Goal: Task Accomplishment & Management: Use online tool/utility

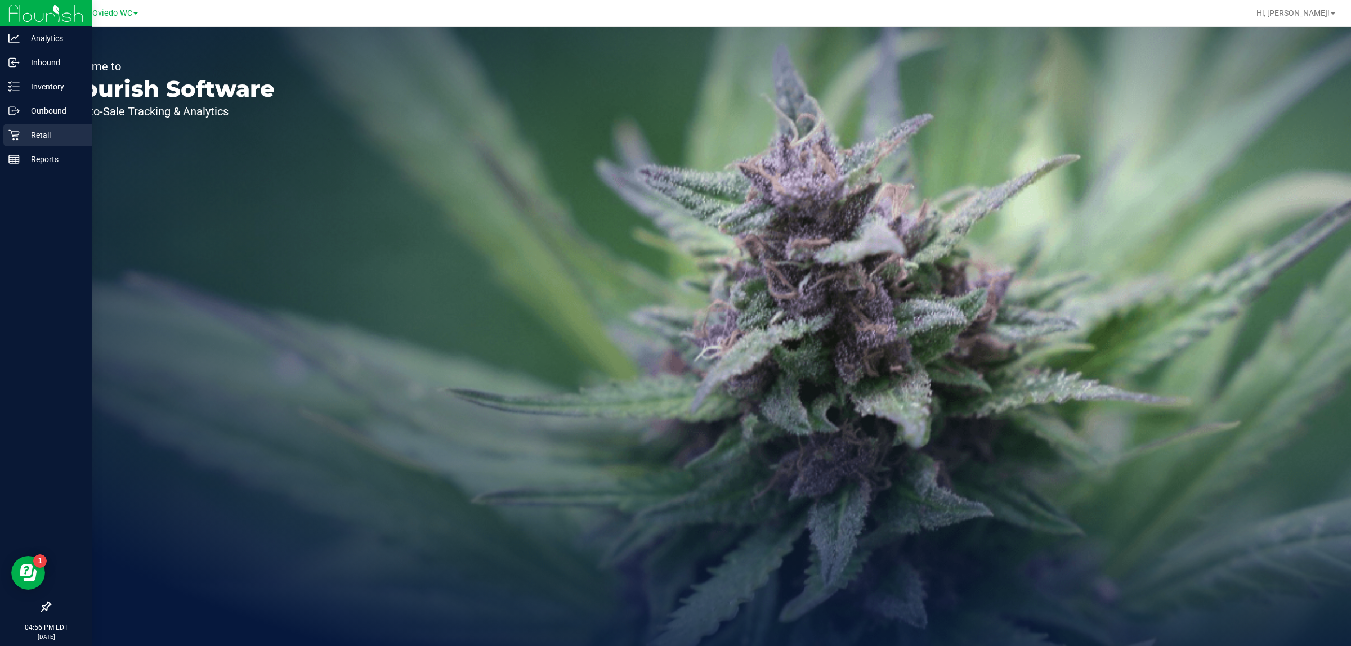
click at [25, 140] on p "Retail" at bounding box center [54, 135] width 68 height 14
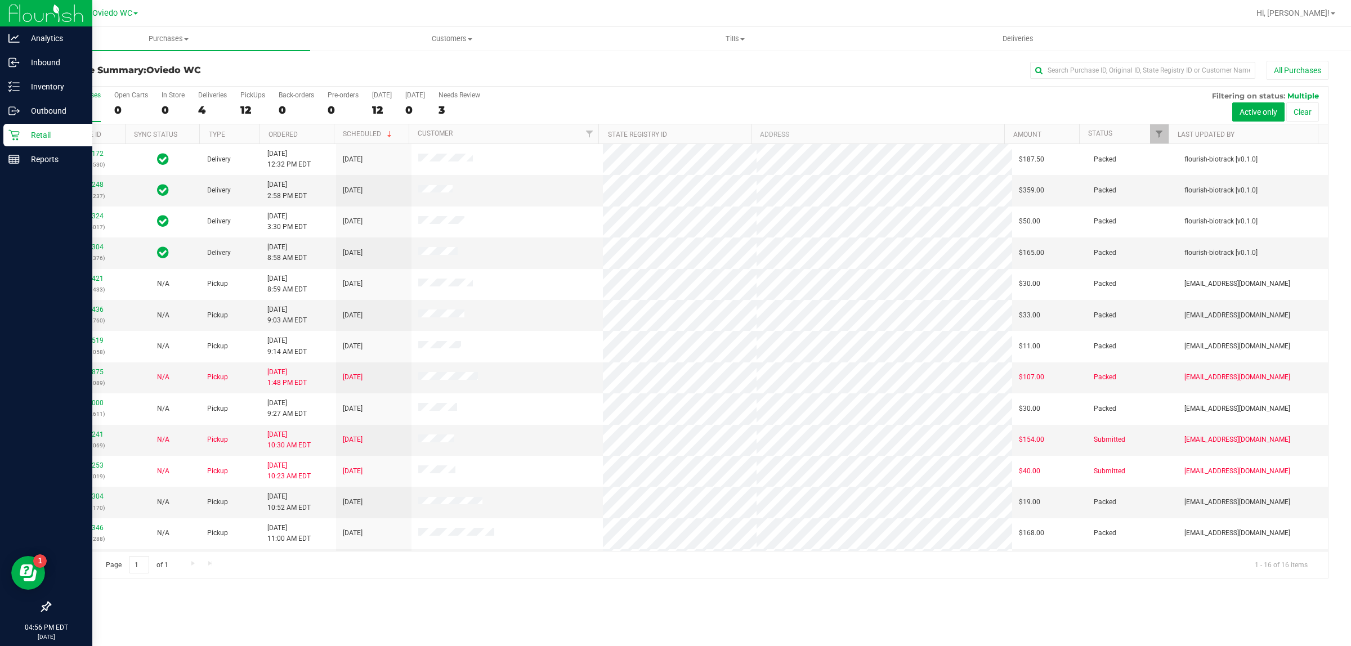
click at [0, 362] on div at bounding box center [46, 384] width 92 height 424
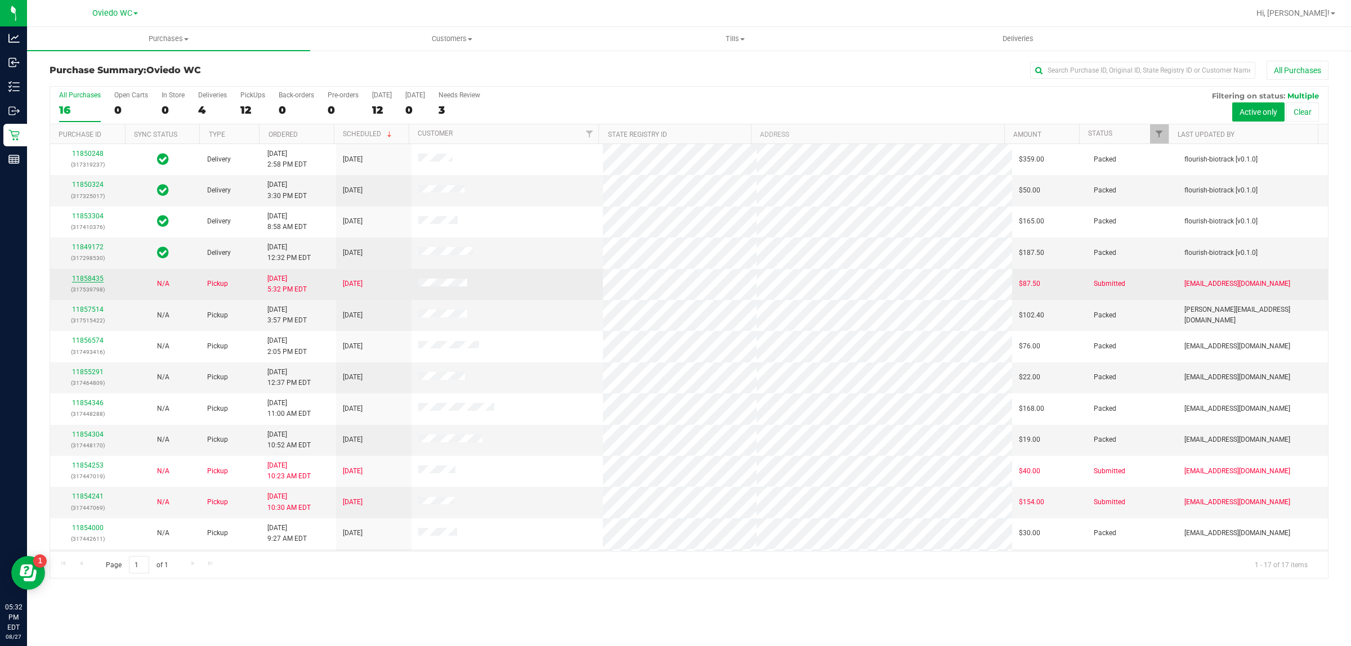
click at [83, 278] on link "11858435" at bounding box center [88, 279] width 32 height 8
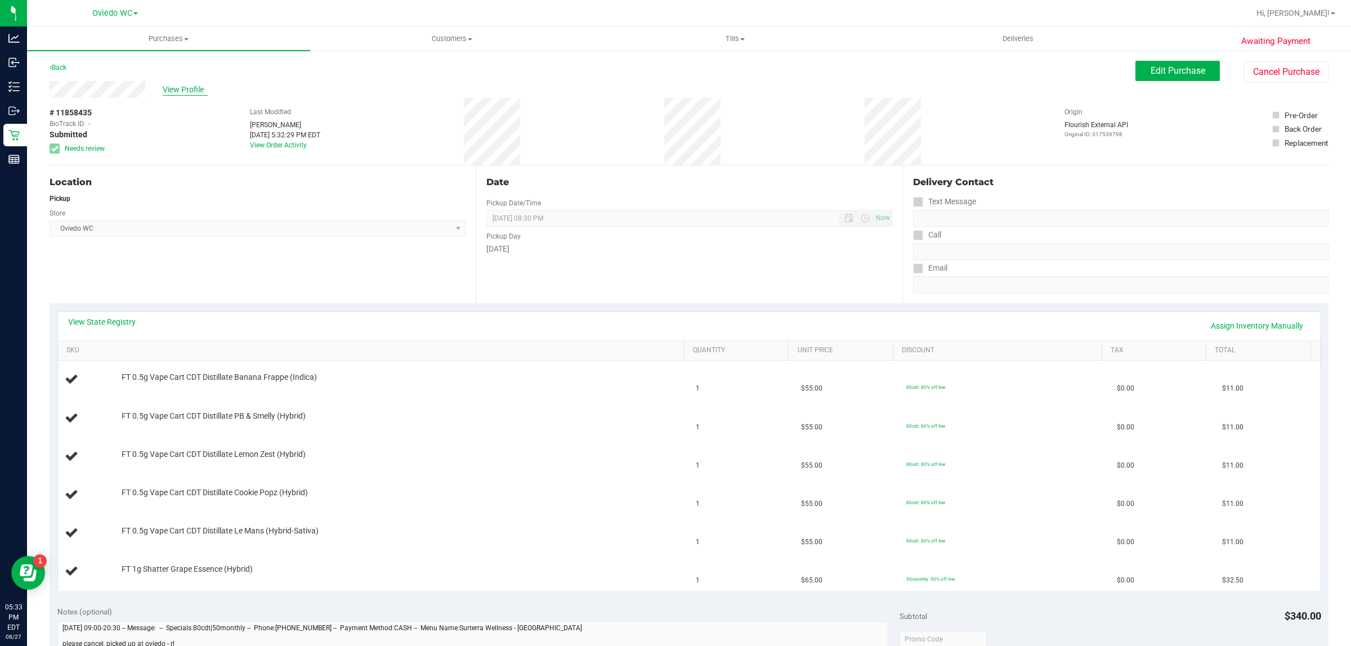
click at [180, 84] on span "View Profile" at bounding box center [185, 90] width 45 height 12
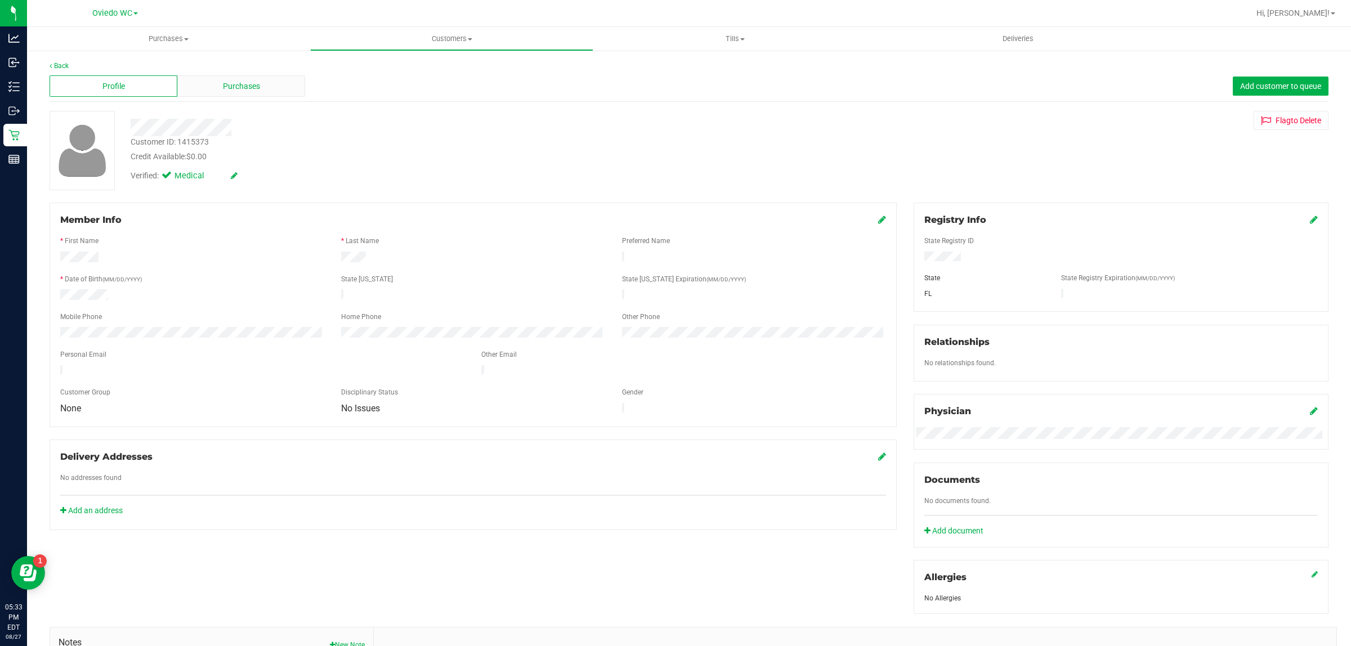
click at [208, 86] on div "Purchases" at bounding box center [241, 85] width 128 height 21
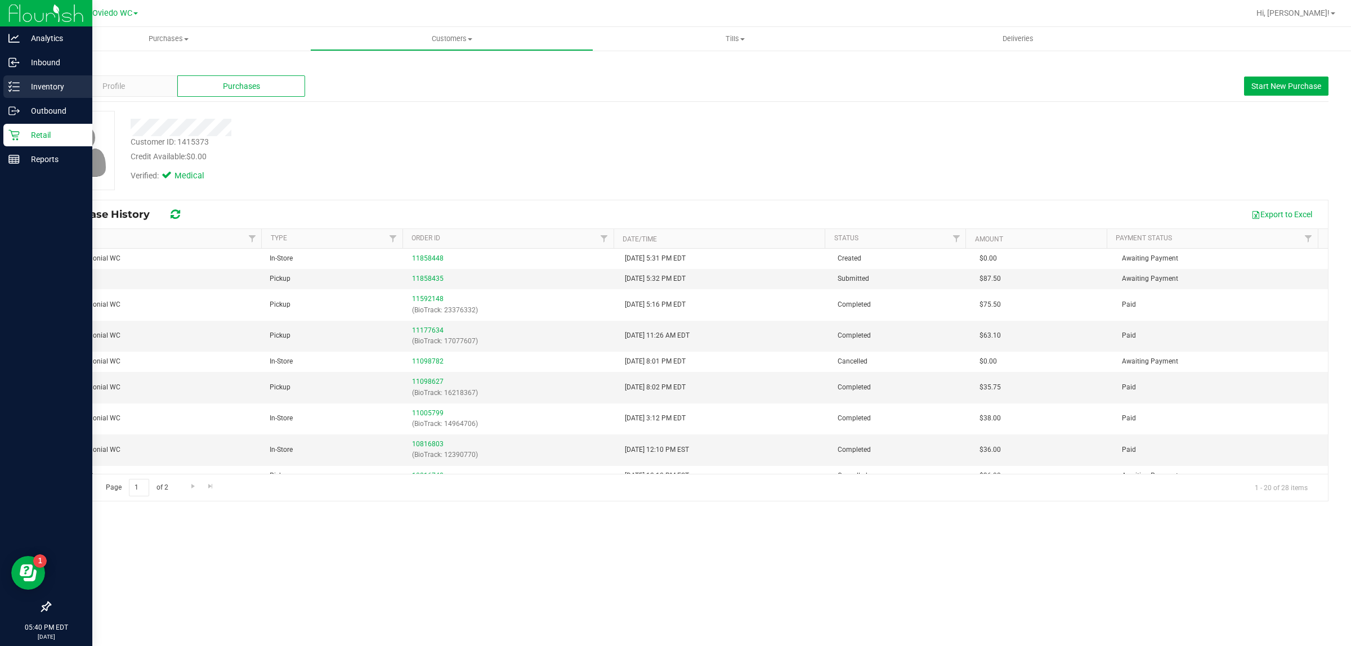
click at [20, 83] on p "Inventory" at bounding box center [54, 87] width 68 height 14
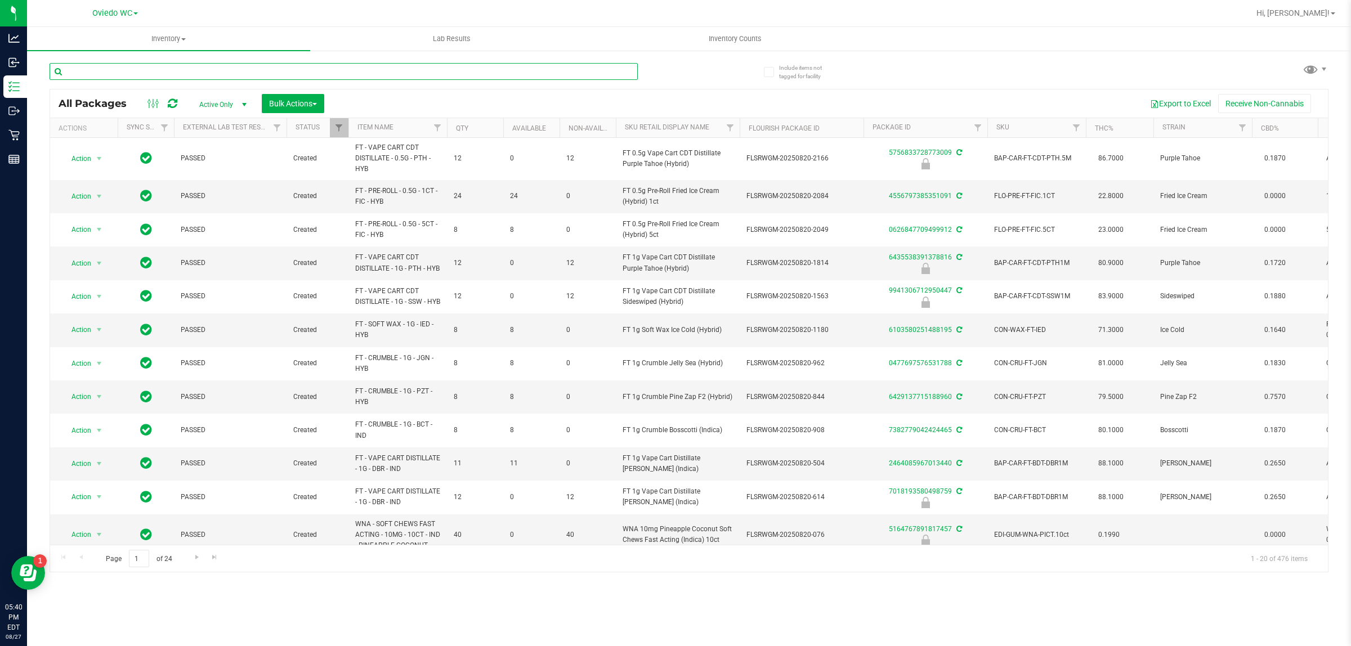
click at [102, 71] on input "text" at bounding box center [344, 71] width 588 height 17
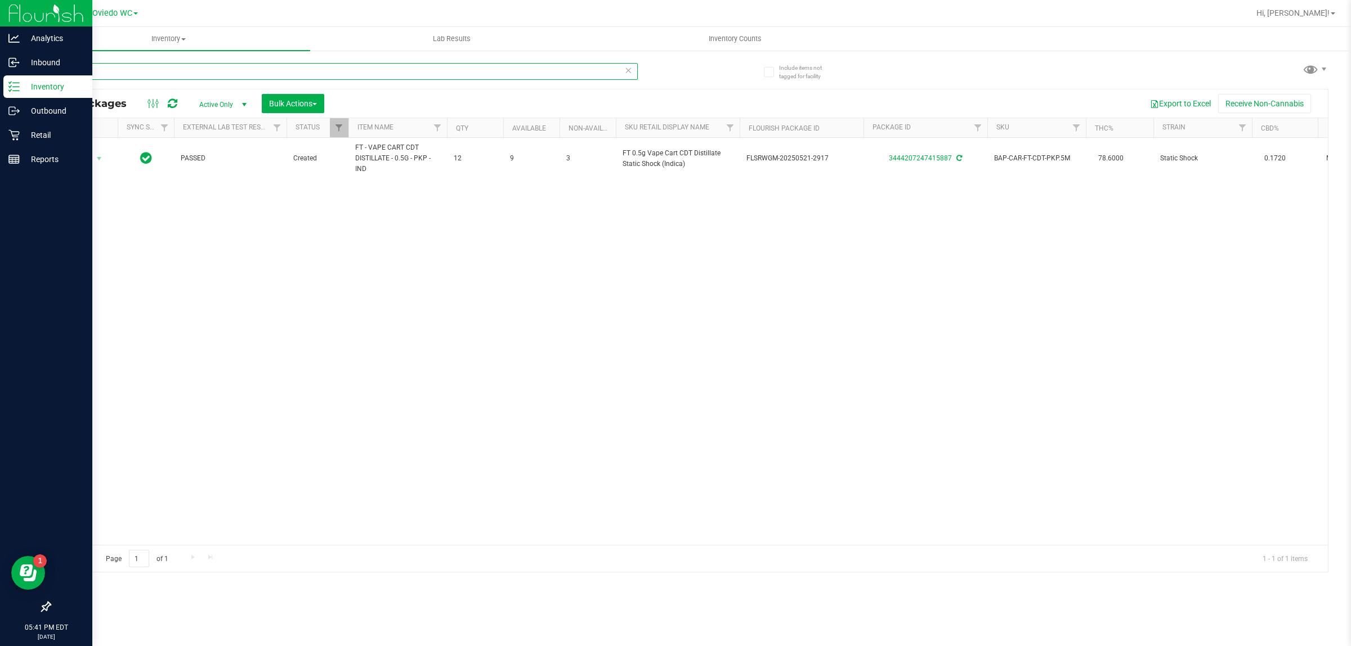
type input "pkp"
